Goal: Find specific page/section: Find specific page/section

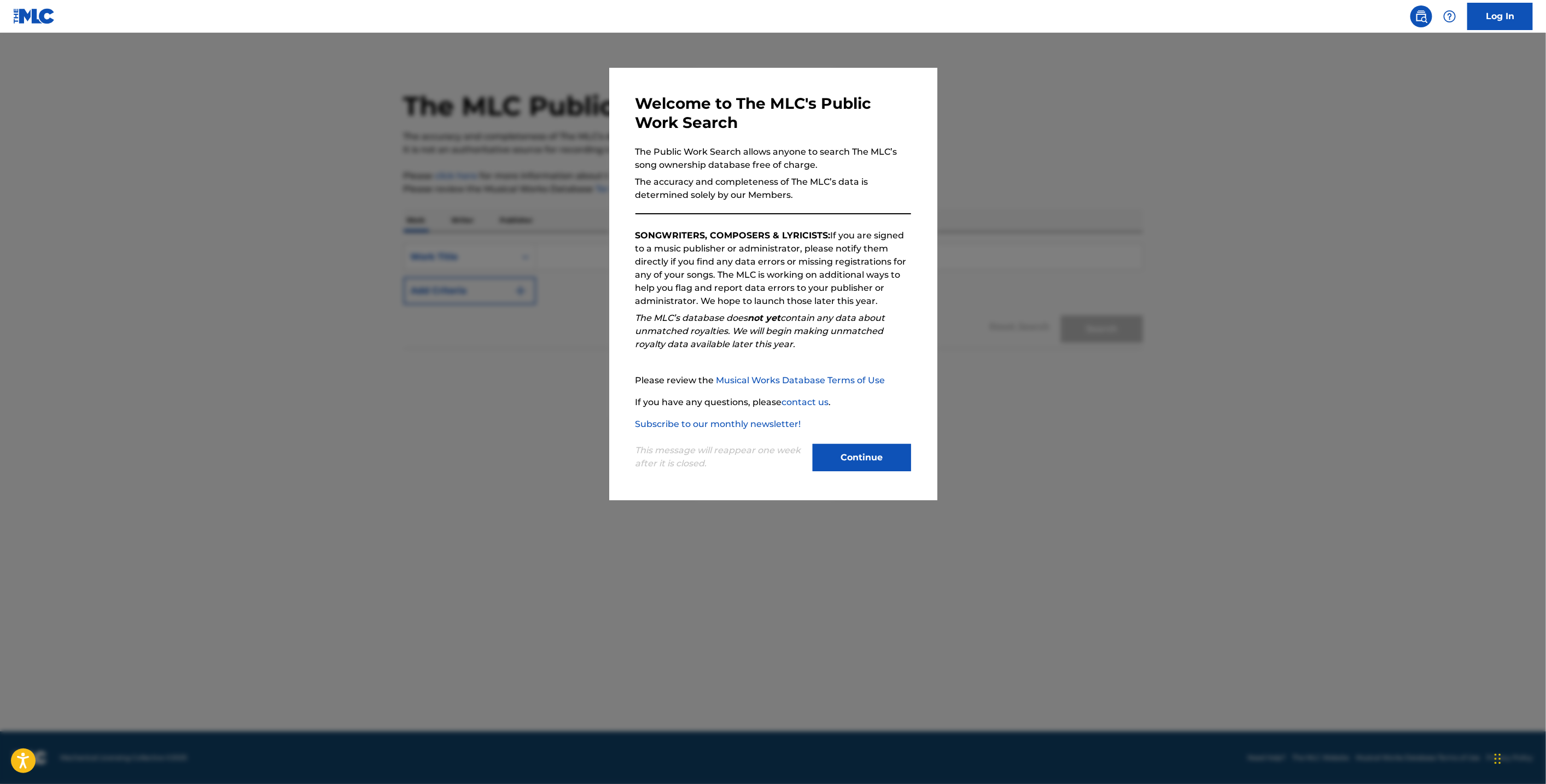
click at [886, 459] on button "Continue" at bounding box center [862, 457] width 98 height 28
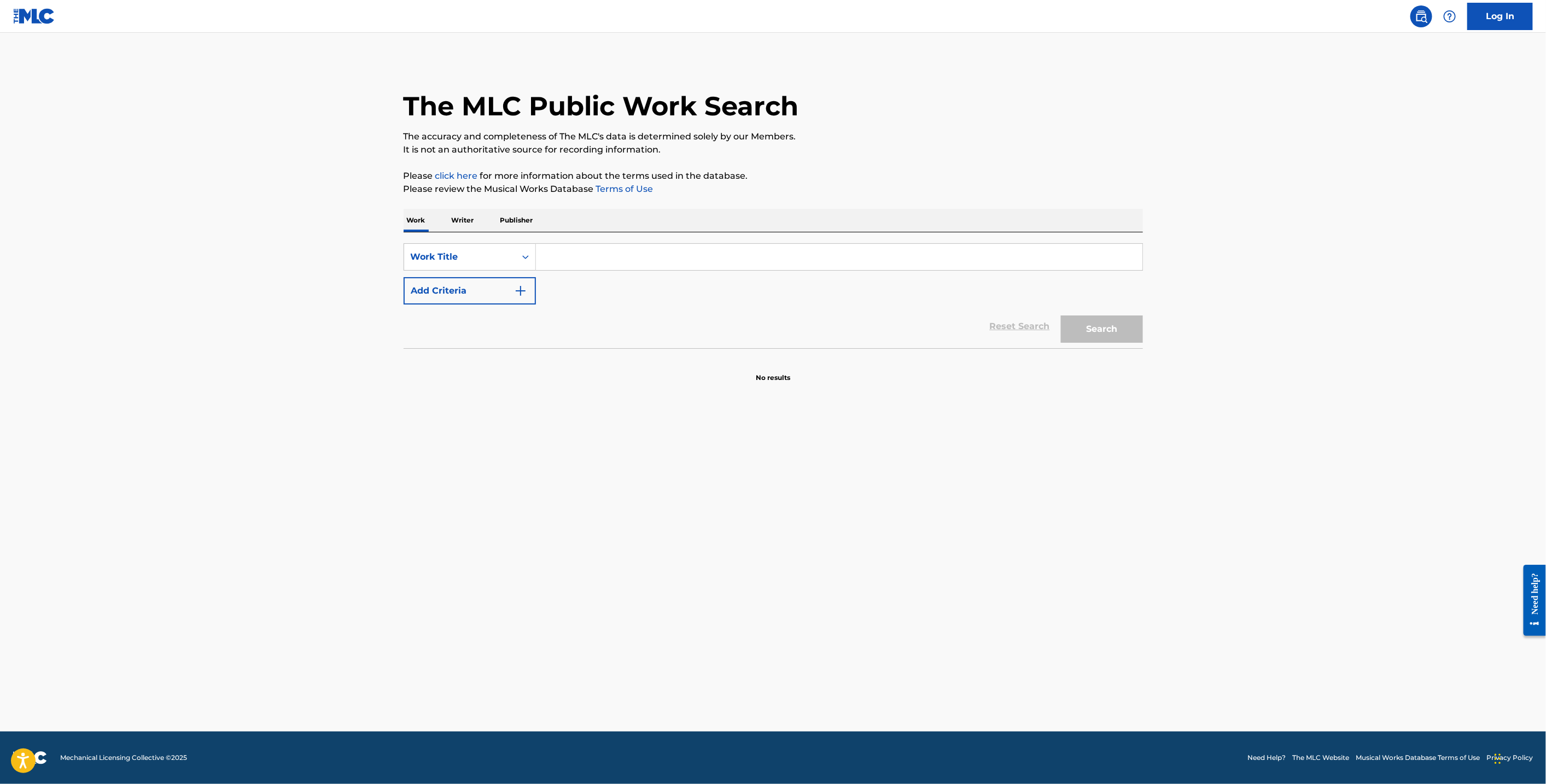
click at [636, 262] on input "Search Form" at bounding box center [839, 257] width 606 height 27
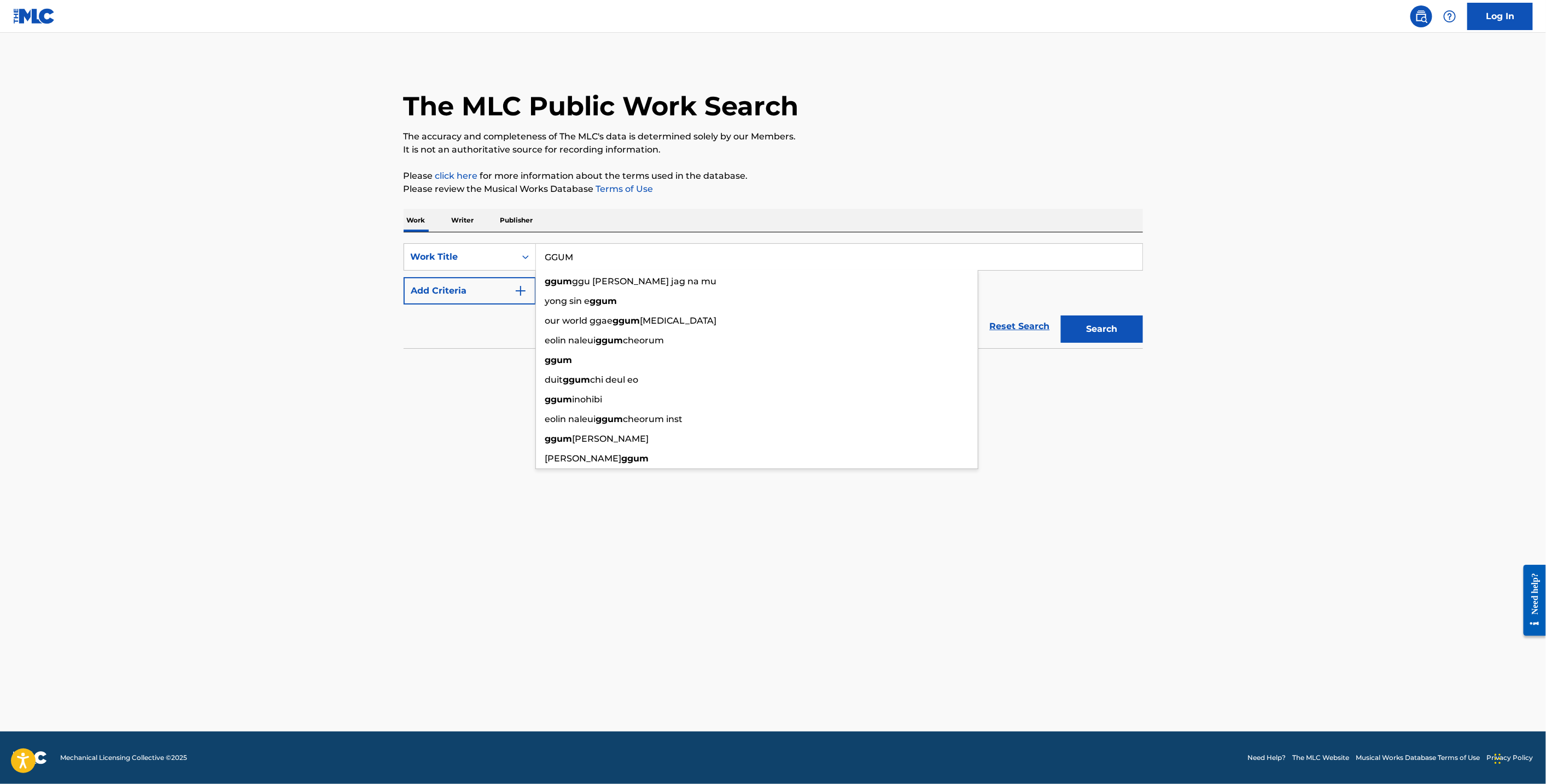
type input "GGUM"
click at [396, 476] on main "The MLC Public Work Search The accuracy and completeness of The MLC's data is d…" at bounding box center [773, 382] width 1546 height 698
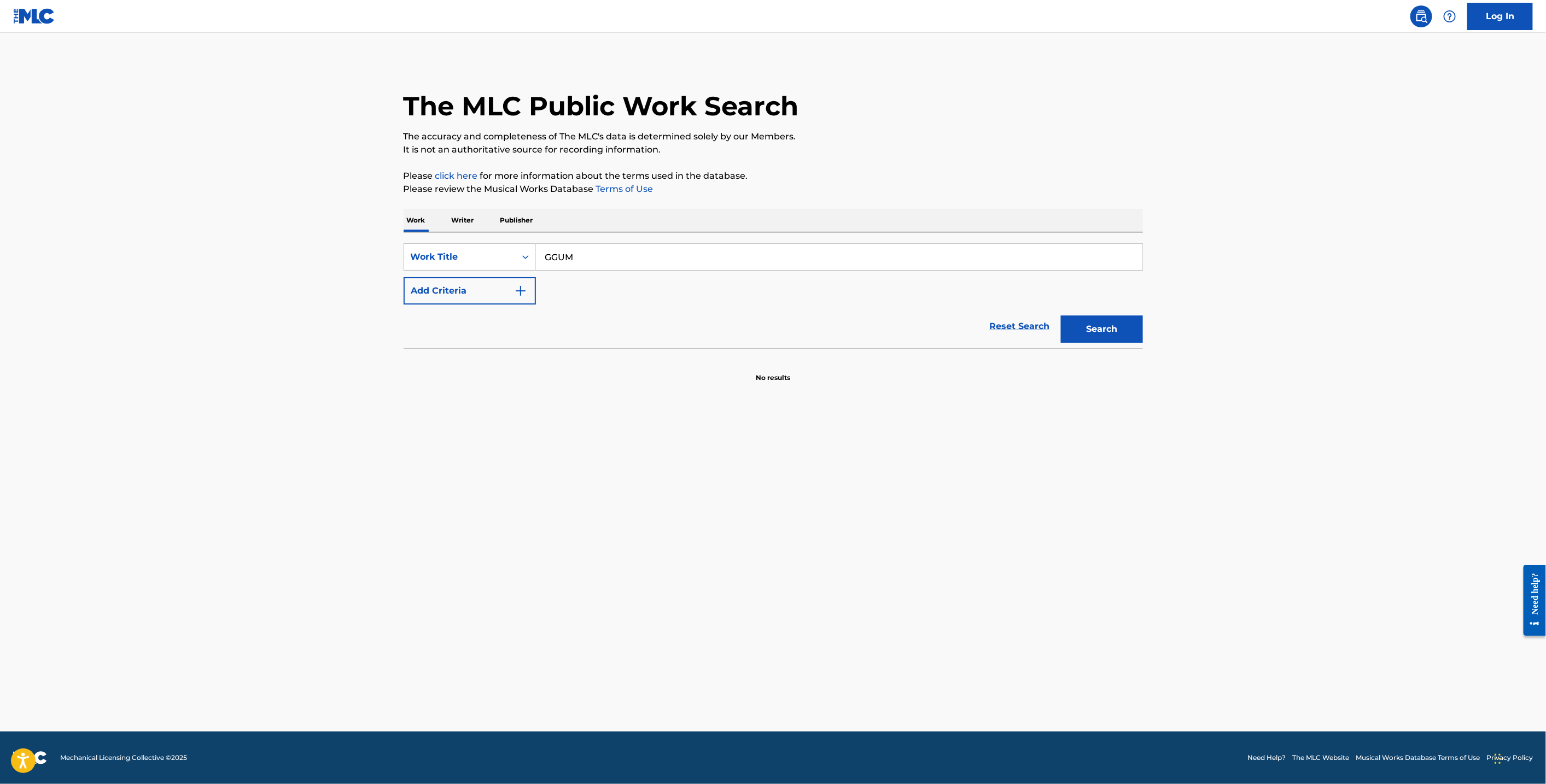
click at [472, 297] on button "Add Criteria" at bounding box center [469, 291] width 132 height 28
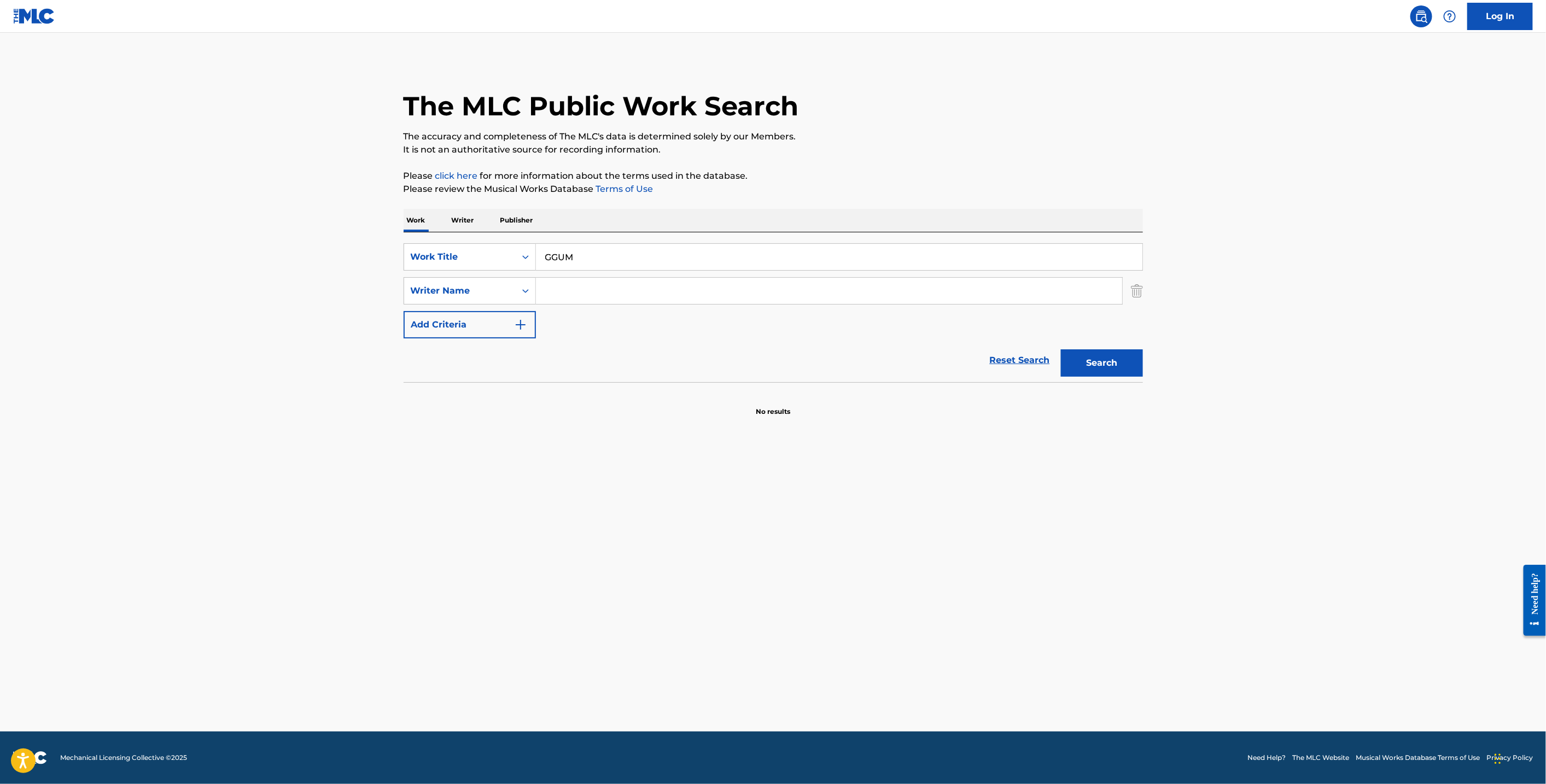
click at [544, 290] on input "Search Form" at bounding box center [830, 290] width 587 height 27
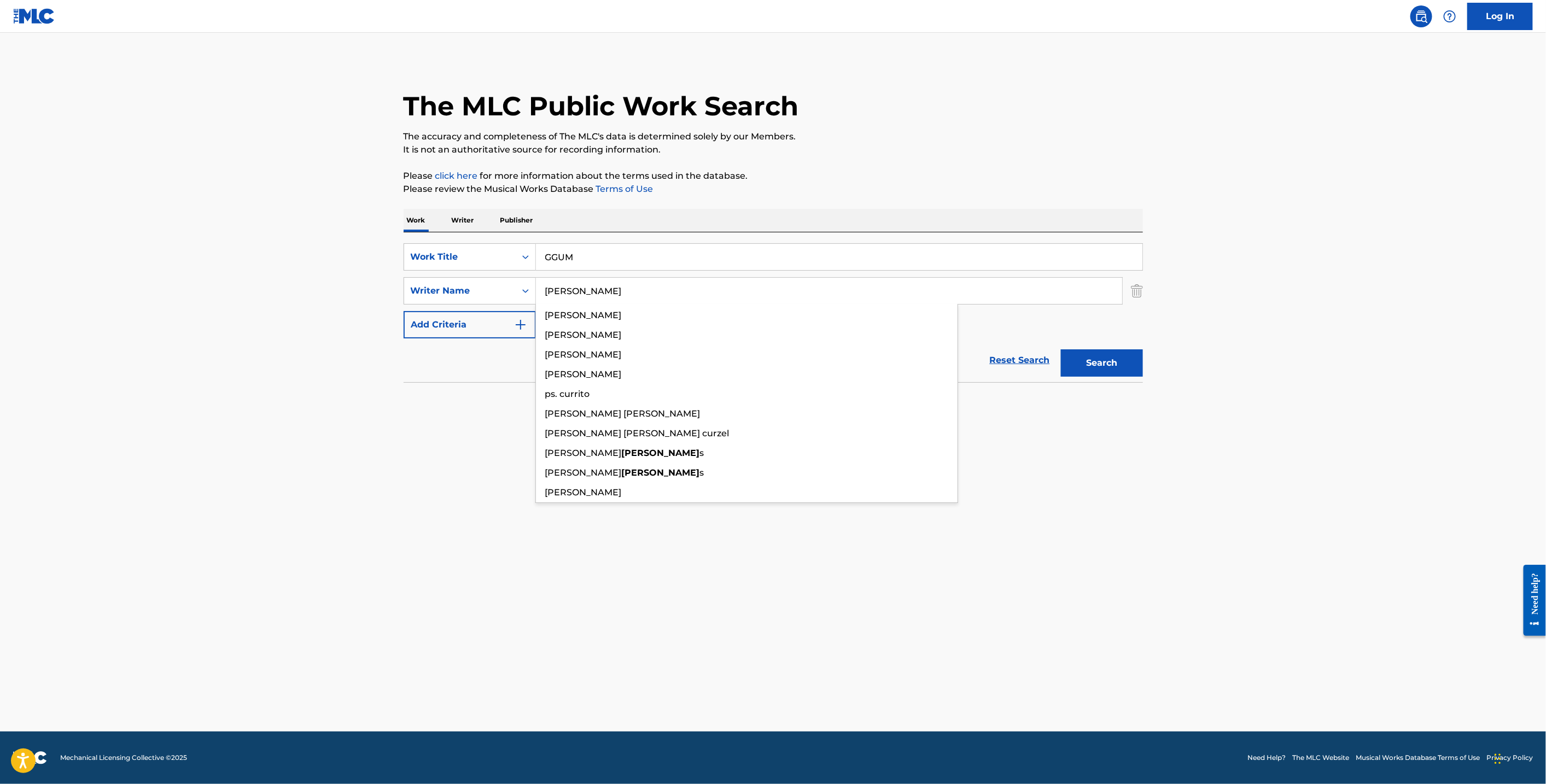
type input "[PERSON_NAME]"
click at [1061, 349] on button "Search" at bounding box center [1101, 363] width 82 height 28
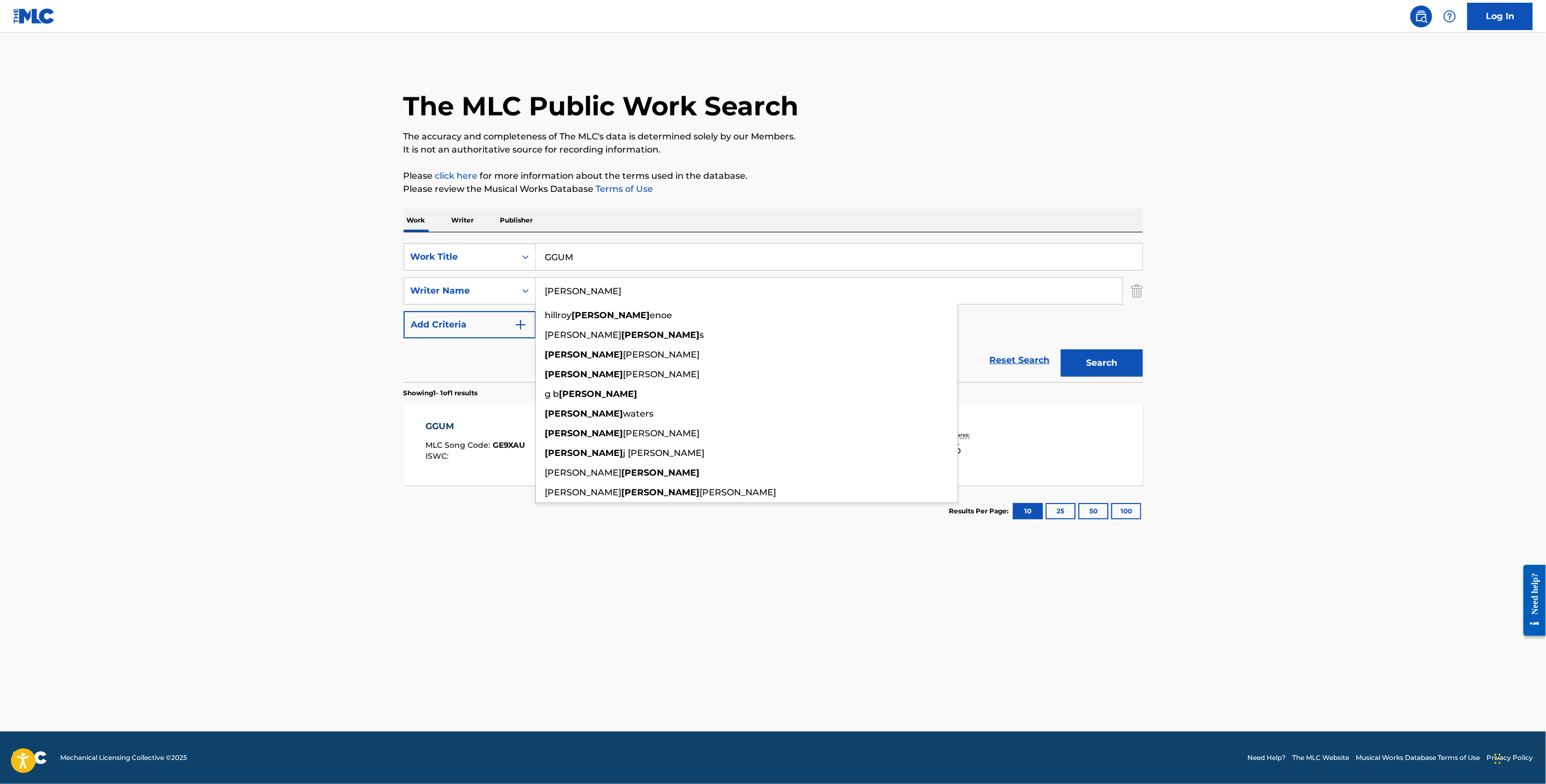
click at [455, 592] on main "The MLC Public Work Search The accuracy and completeness of The MLC's data is d…" at bounding box center [773, 382] width 1546 height 698
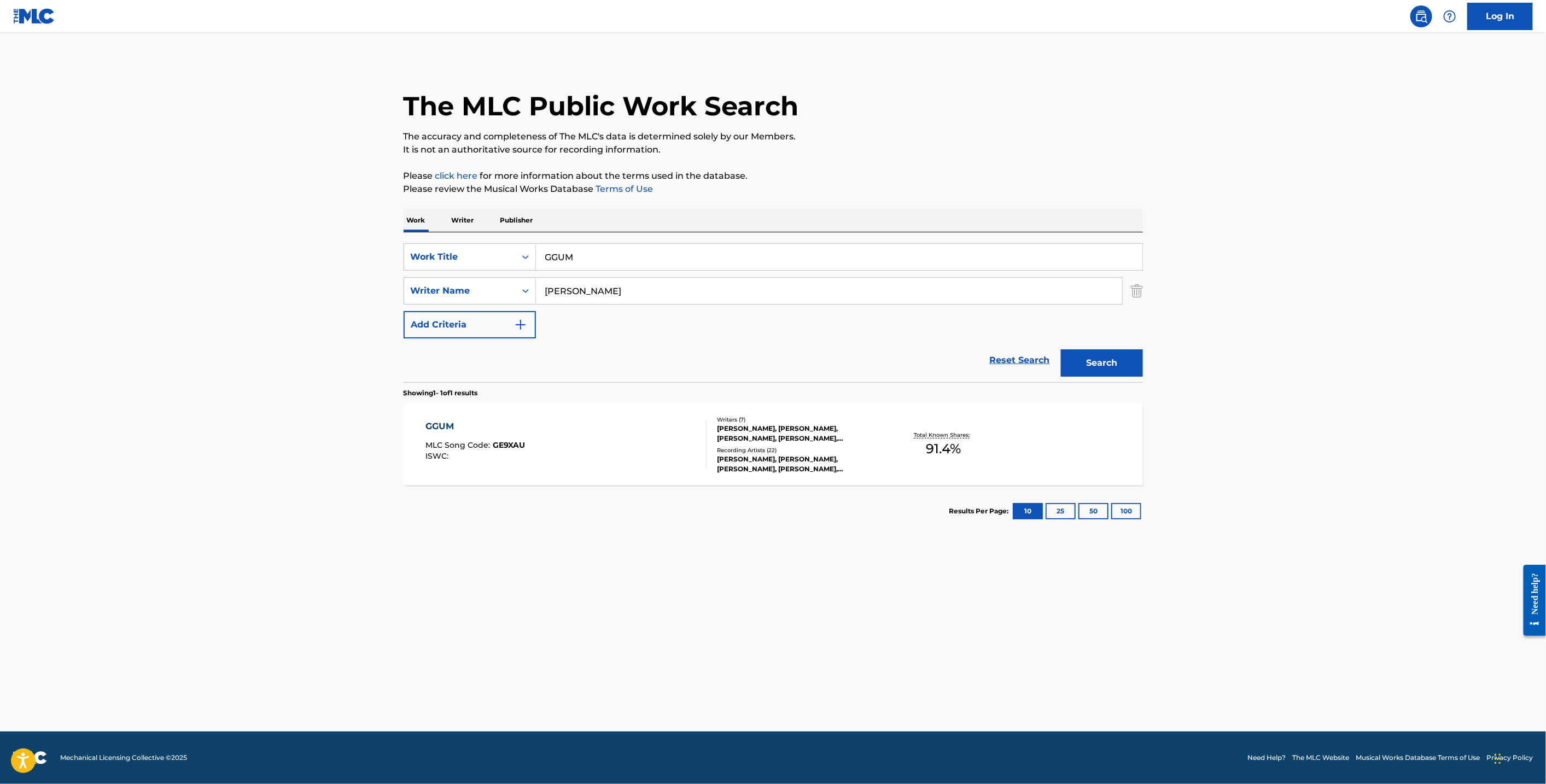
click at [435, 419] on div "GGUM MLC Song Code : GE9XAU ISWC : Writers ( 7 ) [PERSON_NAME], [PERSON_NAME], …" at bounding box center [773, 444] width 739 height 82
click at [1120, 370] on button "Search" at bounding box center [1101, 363] width 82 height 28
